Goal: Transaction & Acquisition: Purchase product/service

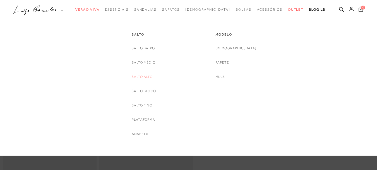
click at [151, 75] on link "Salto Alto" at bounding box center [142, 77] width 21 height 6
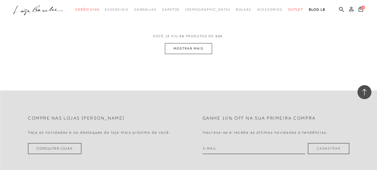
scroll to position [1086, 0]
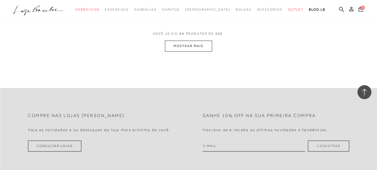
click at [206, 45] on button "MOSTRAR MAIS" at bounding box center [188, 46] width 47 height 11
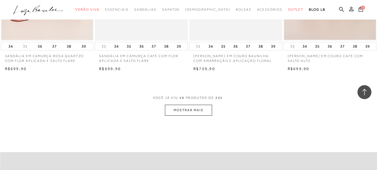
scroll to position [2117, 0]
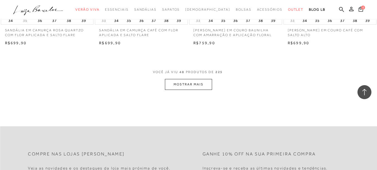
click at [192, 84] on button "MOSTRAR MAIS" at bounding box center [188, 84] width 47 height 11
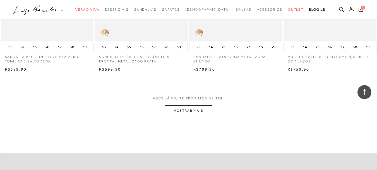
scroll to position [3190, 0]
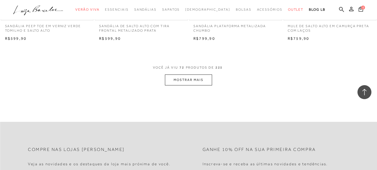
click at [187, 78] on button "MOSTRAR MAIS" at bounding box center [188, 79] width 47 height 11
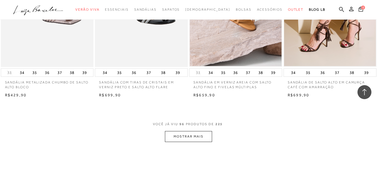
scroll to position [4218, 0]
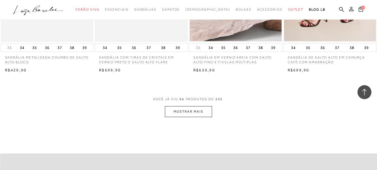
click at [206, 106] on button "MOSTRAR MAIS" at bounding box center [188, 111] width 47 height 11
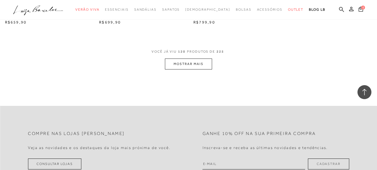
scroll to position [5280, 0]
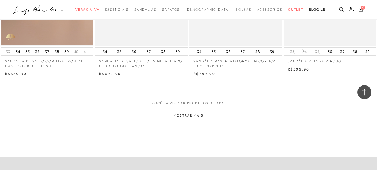
click at [198, 113] on button "MOSTRAR MAIS" at bounding box center [188, 115] width 47 height 11
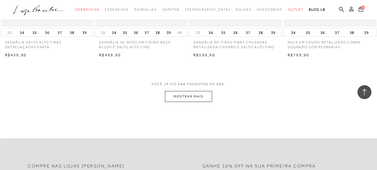
scroll to position [6364, 0]
click at [199, 96] on button "MOSTRAR MAIS" at bounding box center [188, 95] width 47 height 11
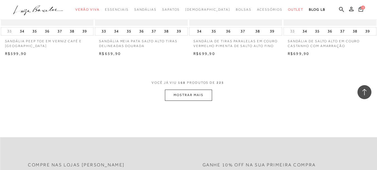
scroll to position [7430, 0]
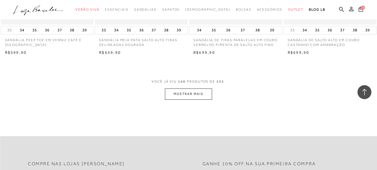
click at [206, 97] on button "MOSTRAR MAIS" at bounding box center [188, 93] width 47 height 11
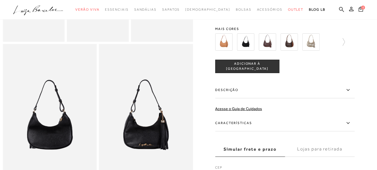
scroll to position [211, 0]
